Goal: Task Accomplishment & Management: Use online tool/utility

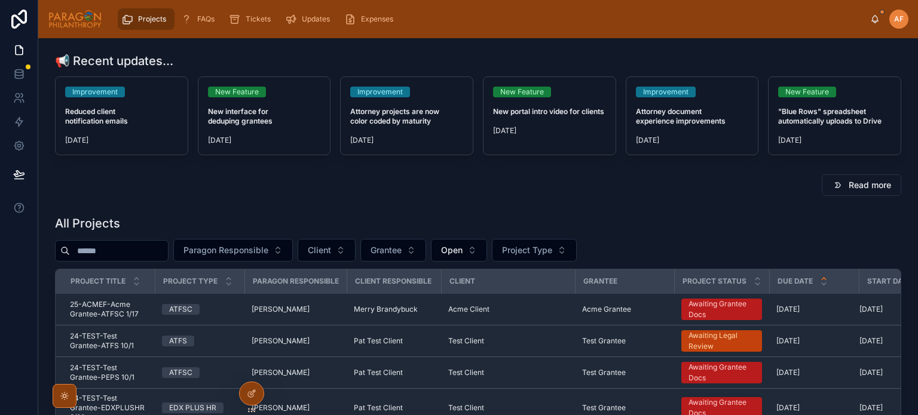
click at [155, 250] on input "text" at bounding box center [119, 251] width 98 height 17
type input "*****"
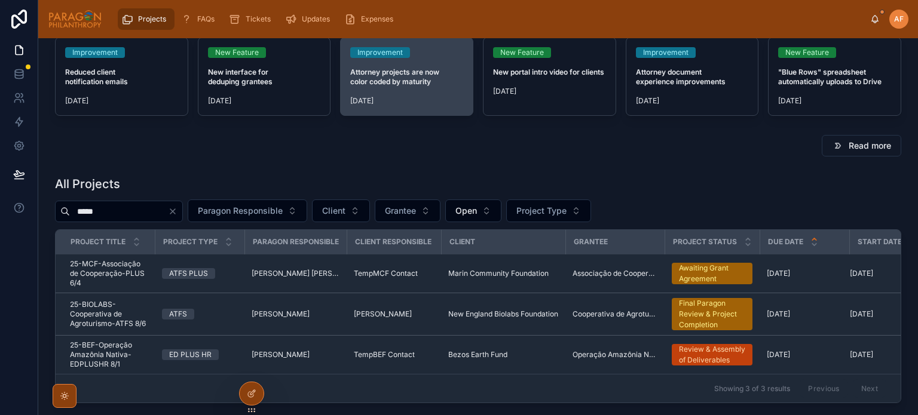
scroll to position [60, 0]
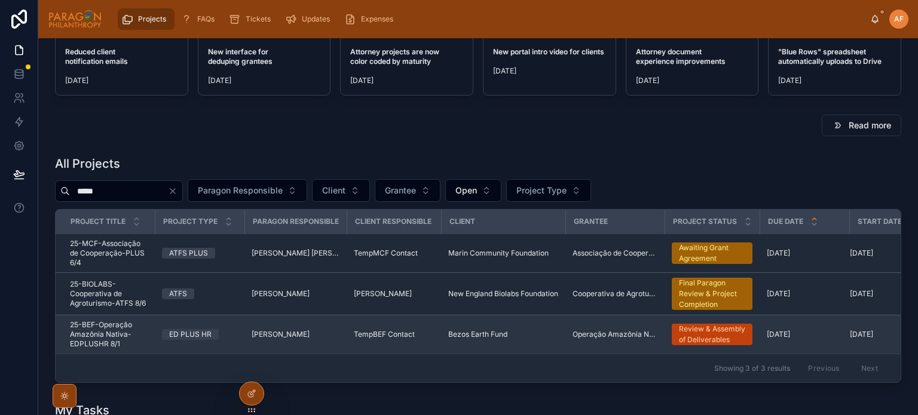
click at [231, 325] on td "ED PLUS HR" at bounding box center [200, 335] width 90 height 39
click at [234, 331] on div "ED PLUS HR" at bounding box center [199, 334] width 75 height 11
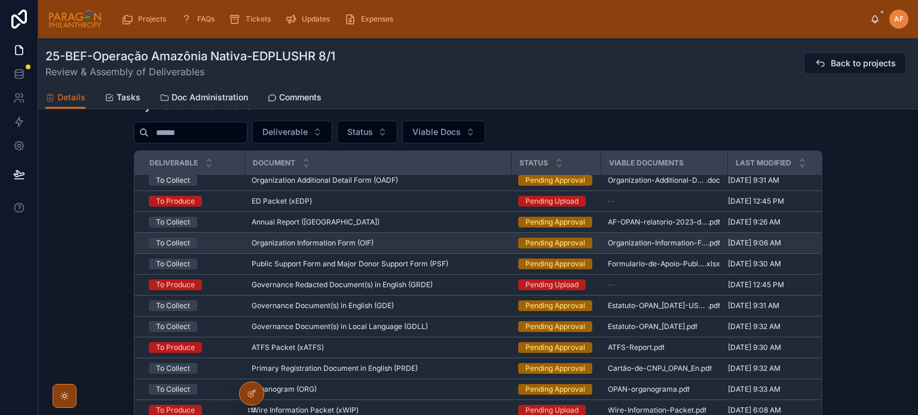
scroll to position [371, 0]
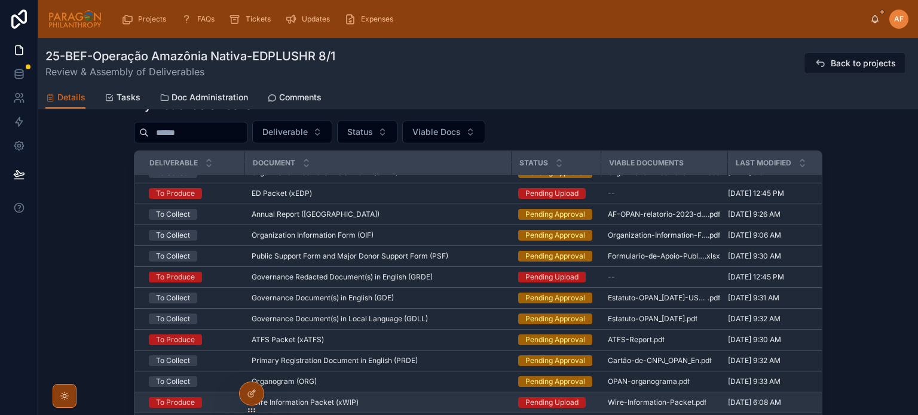
click at [430, 404] on div "Wire Information Packet (xWIP) Wire Information Packet (xWIP)" at bounding box center [378, 403] width 252 height 10
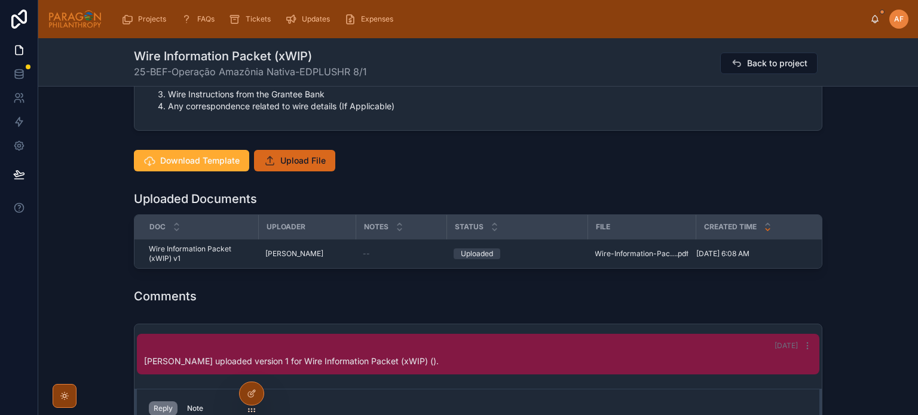
scroll to position [478, 0]
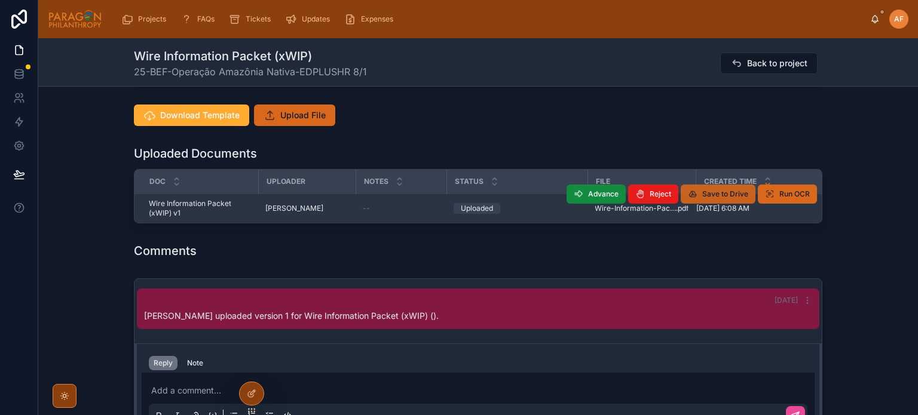
click at [721, 191] on span "Save to Drive" at bounding box center [725, 194] width 46 height 10
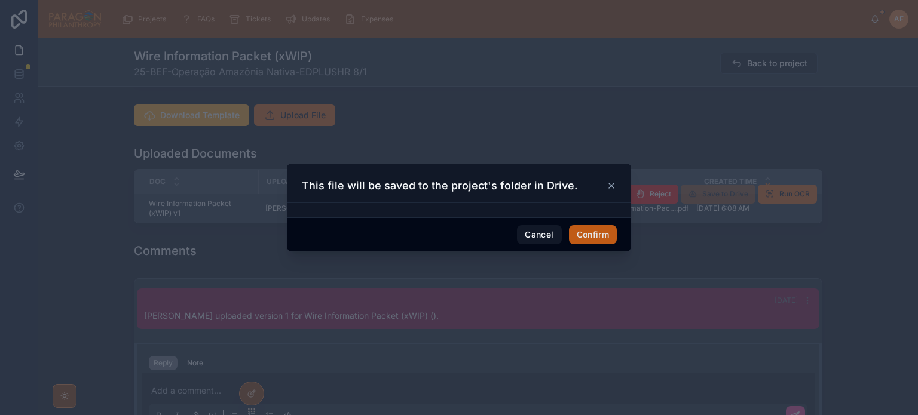
click at [592, 234] on button "Confirm" at bounding box center [593, 234] width 48 height 19
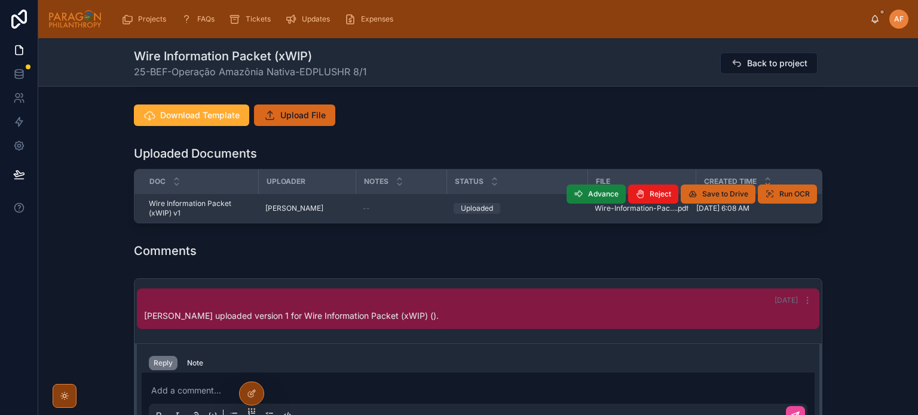
click at [600, 189] on span "Advance" at bounding box center [603, 194] width 30 height 10
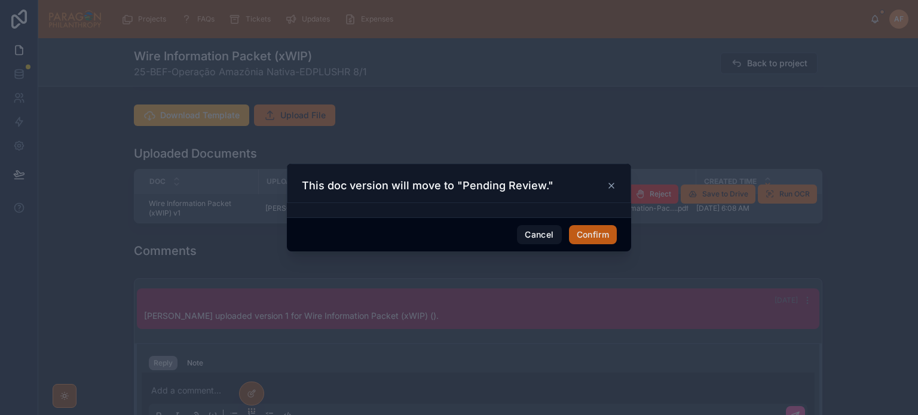
click at [579, 241] on button "Confirm" at bounding box center [593, 234] width 48 height 19
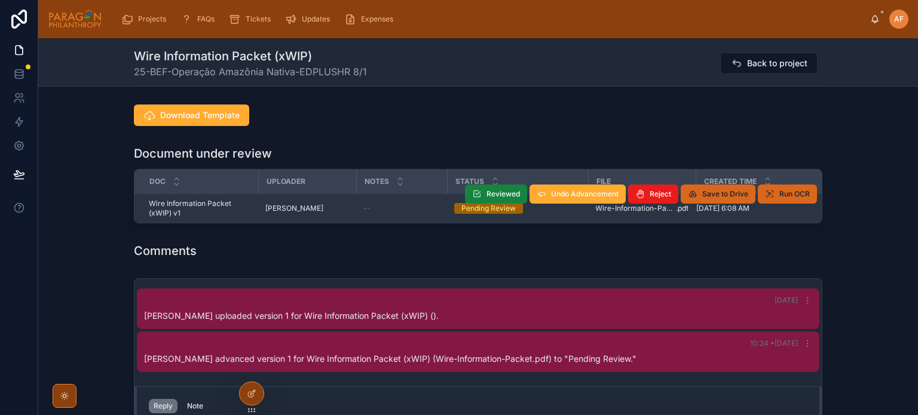
click at [504, 189] on span "Reviewed" at bounding box center [503, 194] width 33 height 10
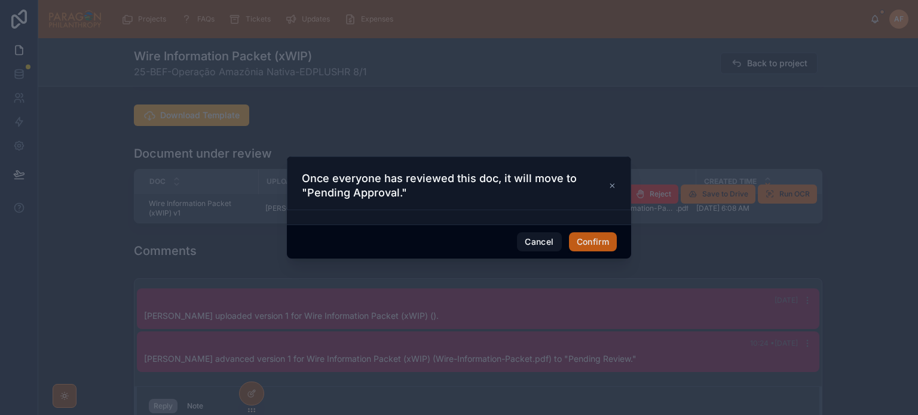
click at [580, 247] on button "Confirm" at bounding box center [593, 242] width 48 height 19
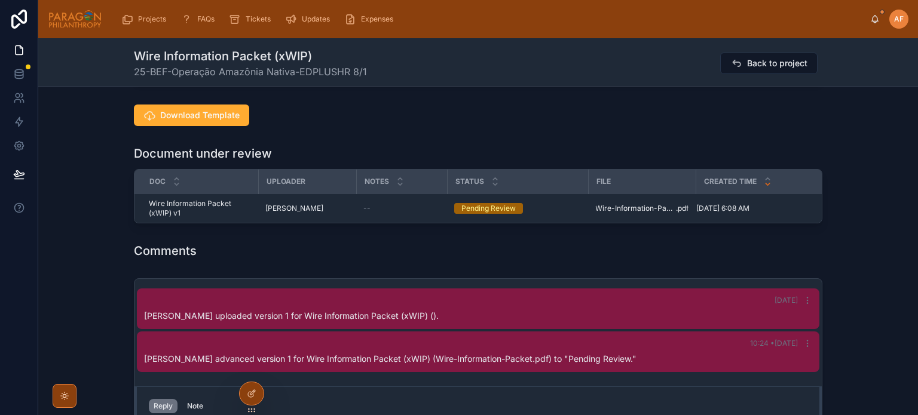
click at [650, 253] on div "Comments" at bounding box center [478, 251] width 689 height 17
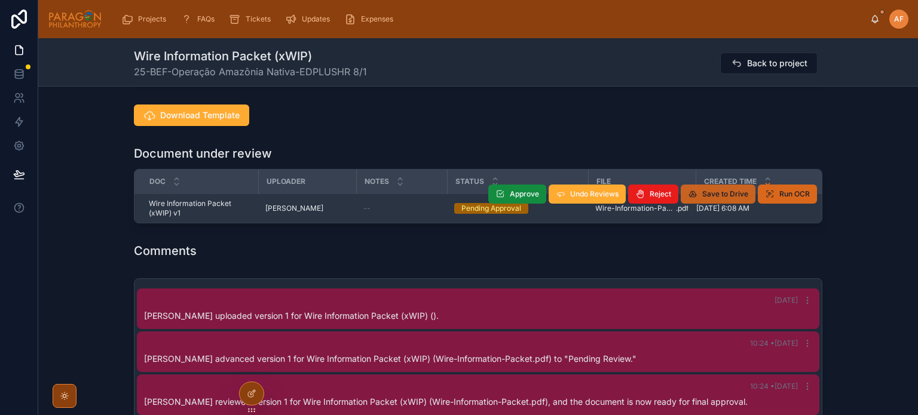
click at [714, 191] on div "Created Time" at bounding box center [768, 181] width 142 height 23
click at [626, 209] on span "Wire-Information-Packet" at bounding box center [635, 209] width 81 height 10
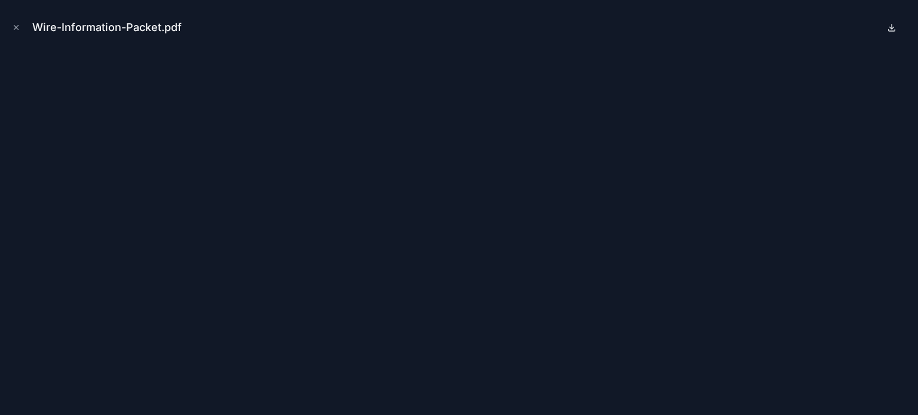
click at [894, 26] on icon at bounding box center [892, 28] width 10 height 10
